Goal: Book appointment/travel/reservation

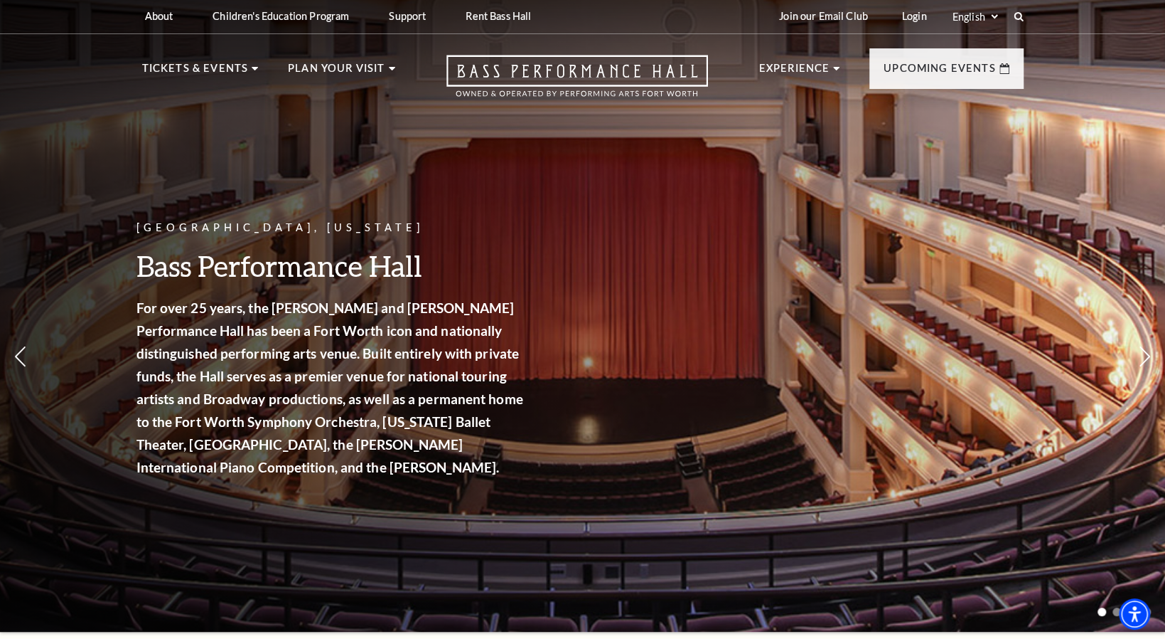
scroll to position [58, 0]
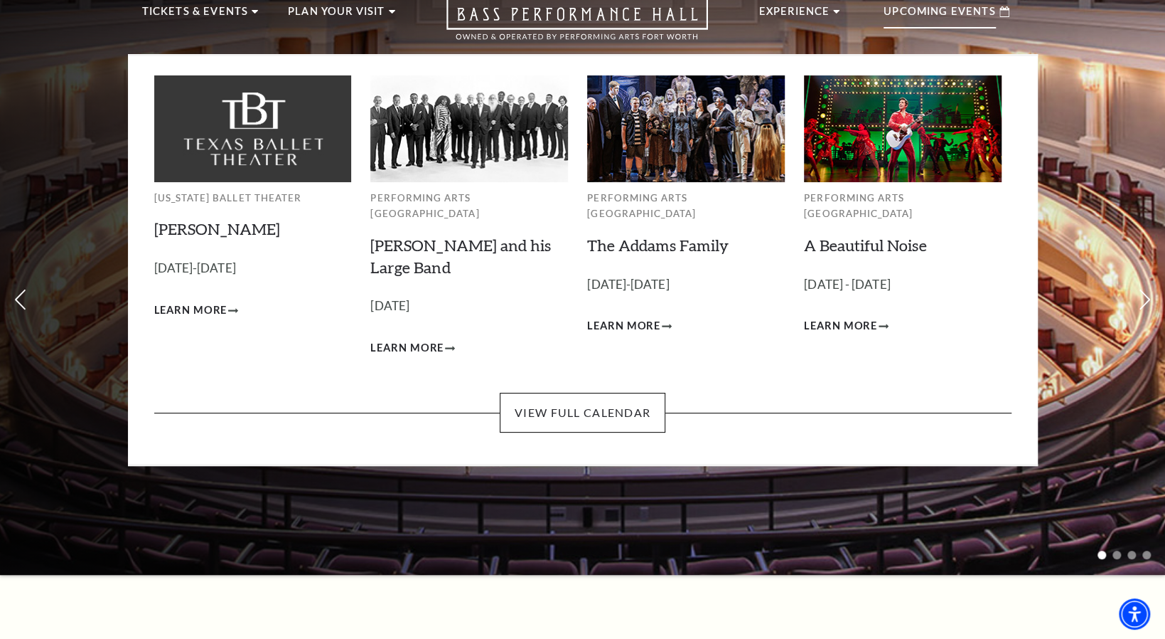
click at [959, 17] on p "Upcoming Events" at bounding box center [940, 16] width 112 height 26
click at [588, 398] on link "View Full Calendar" at bounding box center [583, 413] width 166 height 40
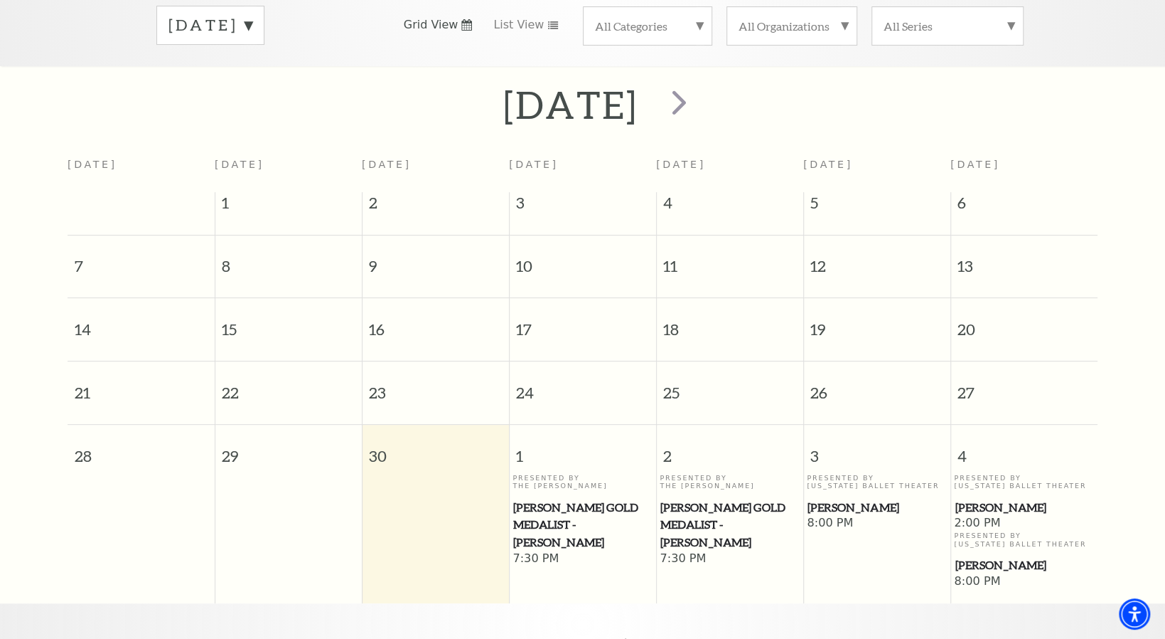
scroll to position [244, 0]
click at [700, 90] on span "next" at bounding box center [679, 102] width 41 height 41
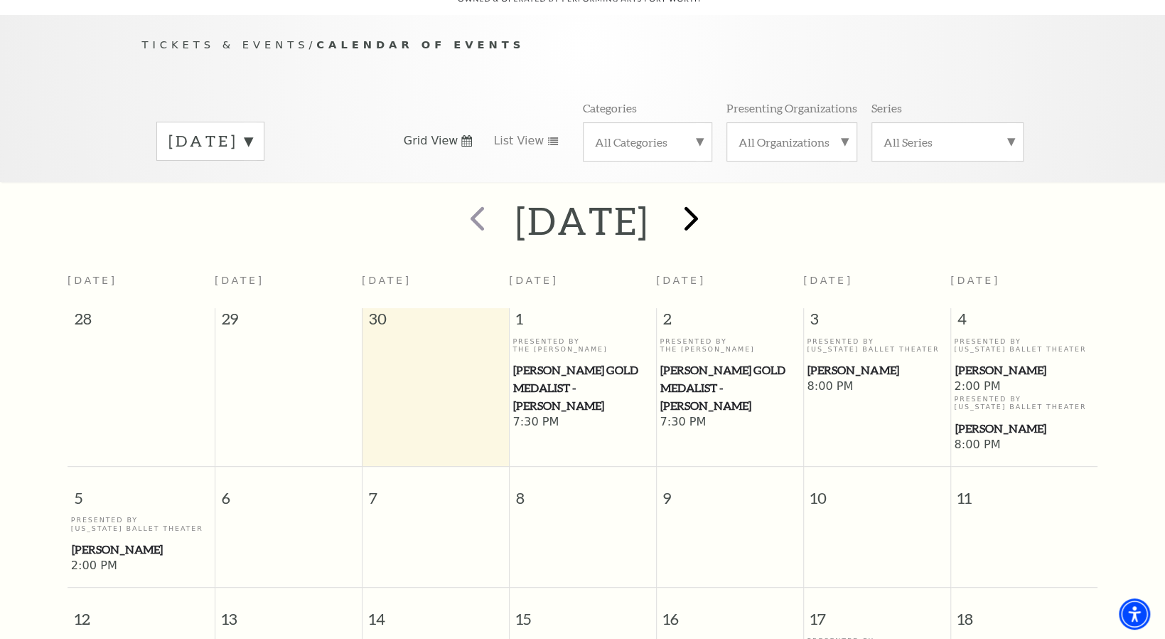
scroll to position [125, 0]
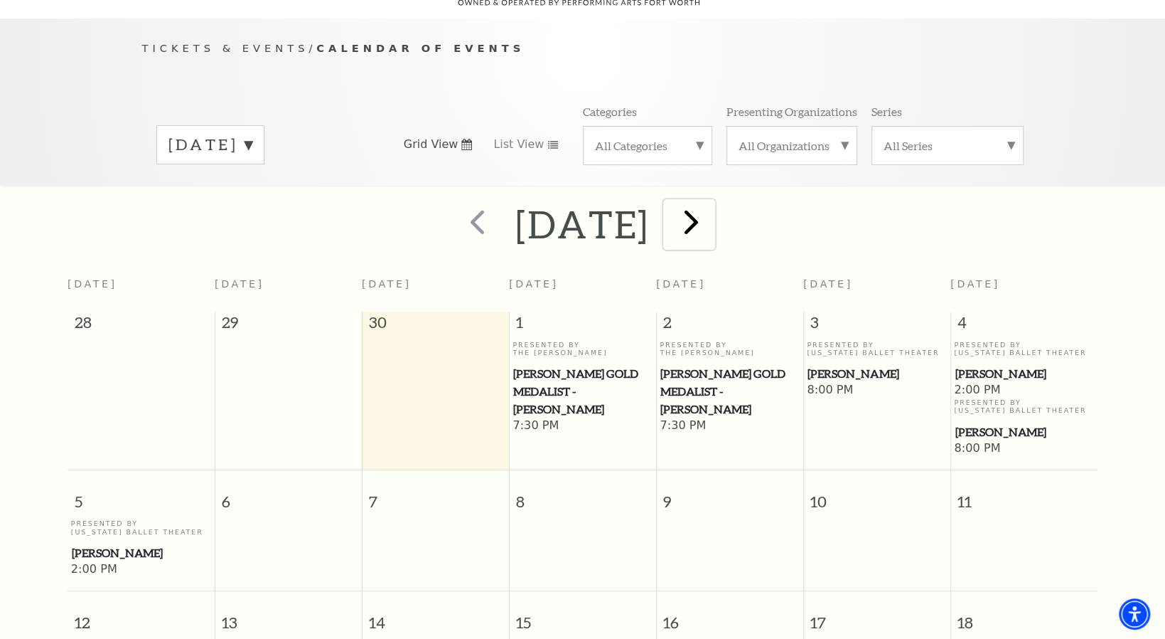
click at [712, 215] on span "next" at bounding box center [691, 221] width 41 height 41
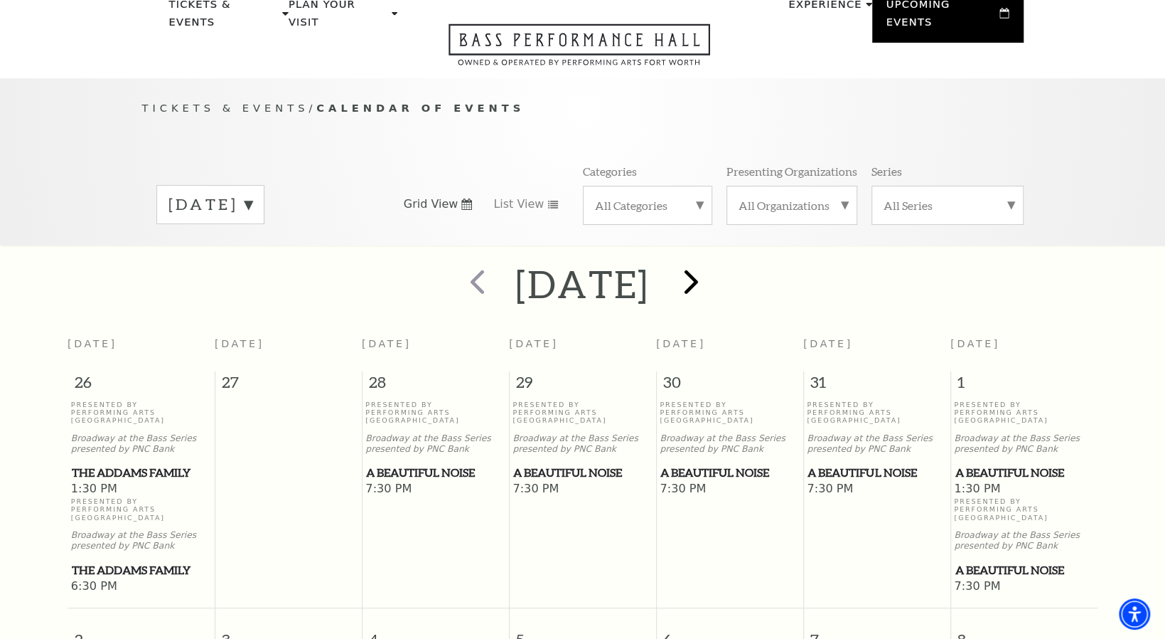
scroll to position [58, 0]
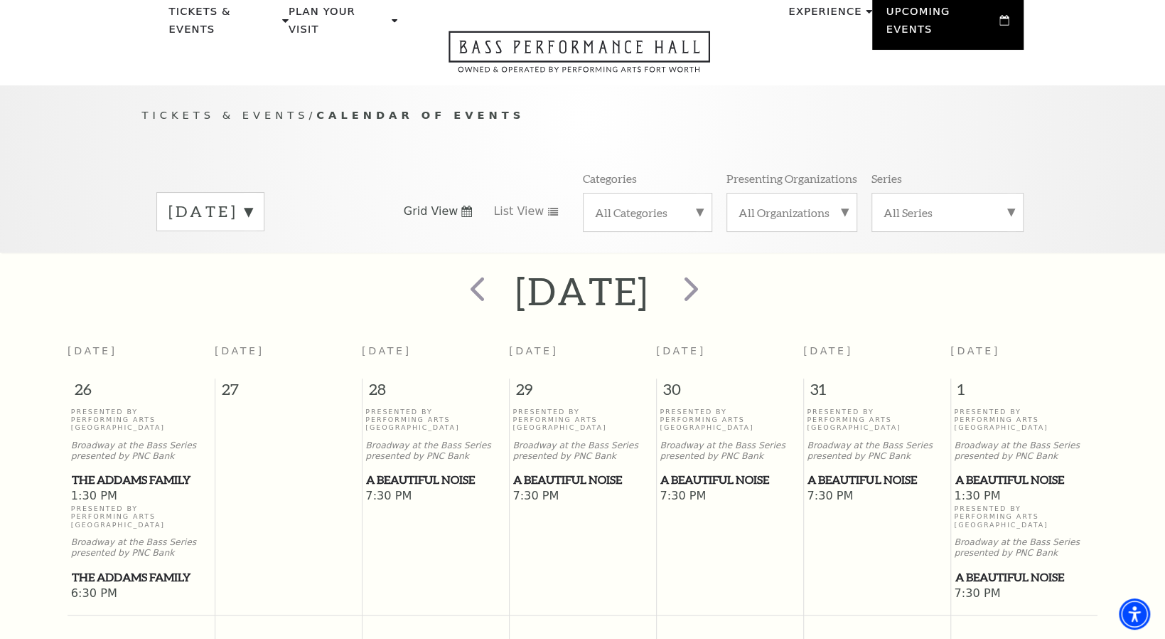
click at [1012, 440] on p "Broadway at the Bass Series presented by PNC Bank" at bounding box center [1024, 450] width 140 height 21
click at [712, 278] on span "next" at bounding box center [691, 288] width 41 height 41
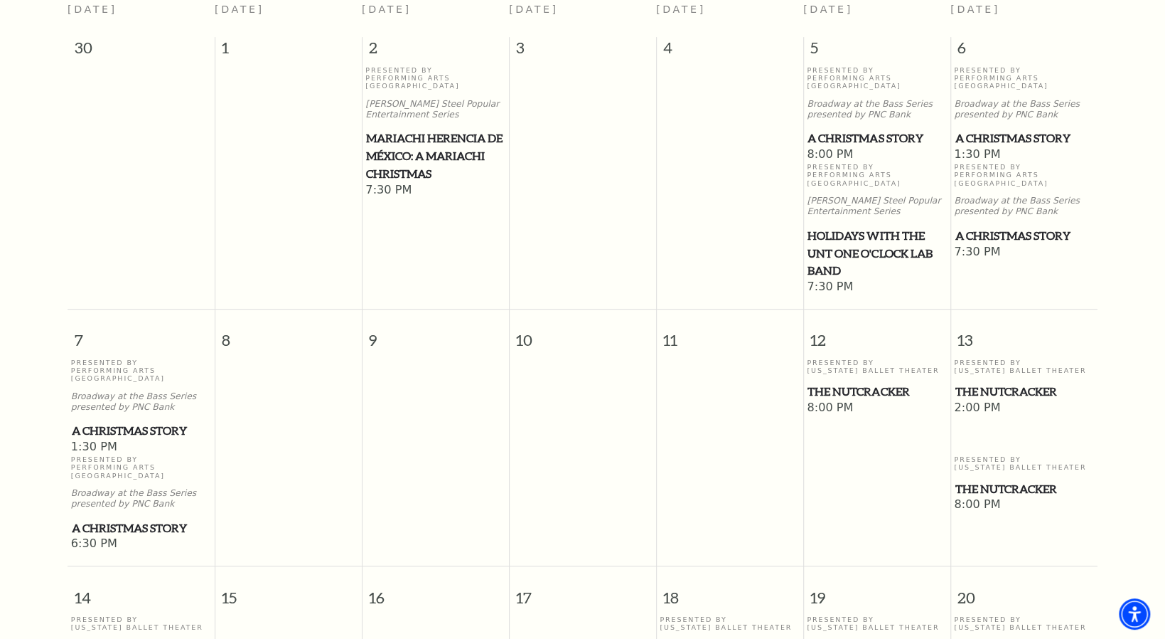
scroll to position [400, 0]
